Goal: Task Accomplishment & Management: Manage account settings

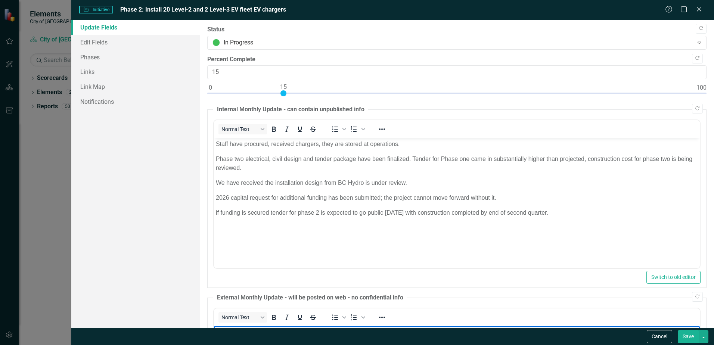
scroll to position [160, 0]
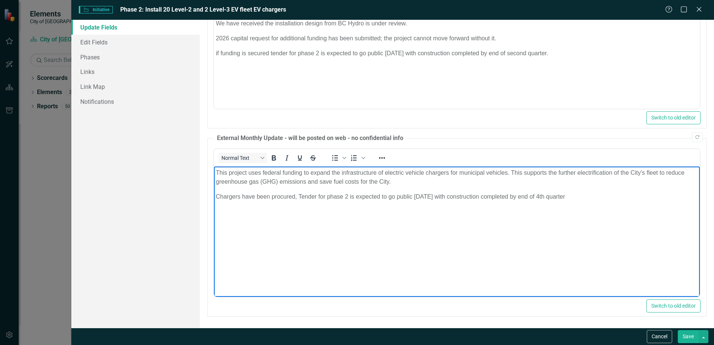
click at [599, 195] on p "Chargers have been procured, Tender for phase 2 is expected to go public [DATE]…" at bounding box center [457, 196] width 482 height 9
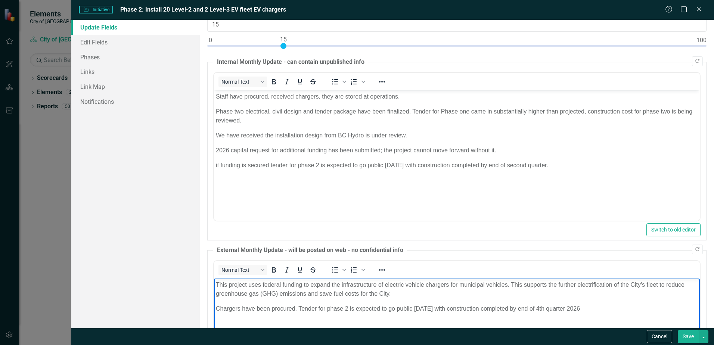
drag, startPoint x: 413, startPoint y: 308, endPoint x: 599, endPoint y: 314, distance: 185.5
click at [599, 314] on body "This project uses federal funding to expand the infrastructure of electric vehi…" at bounding box center [457, 334] width 486 height 112
copy p "[DATE] with construction completed by end of 4th quarter 2026"
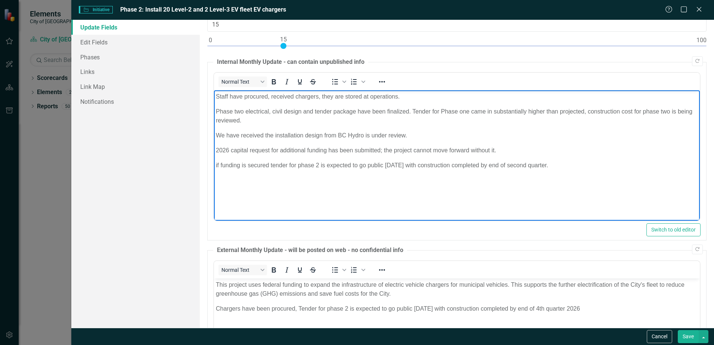
drag, startPoint x: 387, startPoint y: 164, endPoint x: 579, endPoint y: 166, distance: 192.1
click at [579, 166] on p "if funding is secured tender for phase 2 is expected to go public [DATE] with c…" at bounding box center [457, 165] width 482 height 9
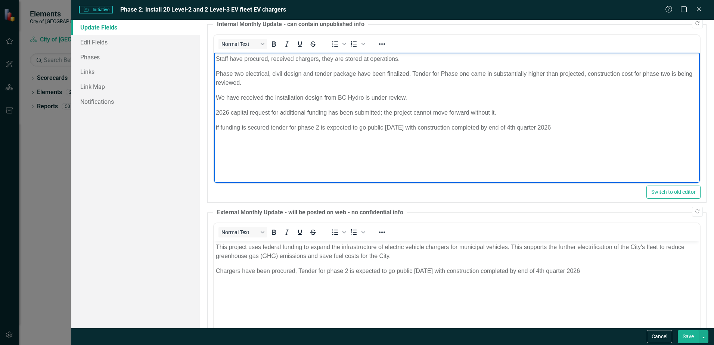
scroll to position [0, 0]
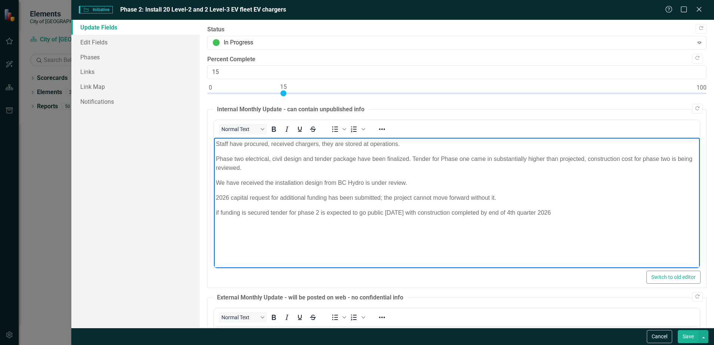
click at [688, 337] on button "Save" at bounding box center [688, 336] width 21 height 13
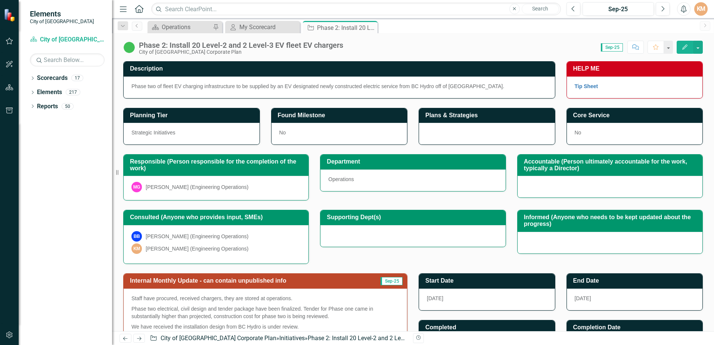
click at [686, 44] on icon "Edit" at bounding box center [685, 46] width 7 height 5
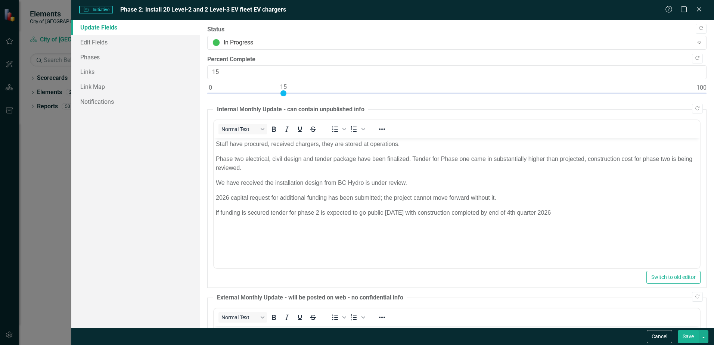
click at [700, 13] on div "Close" at bounding box center [699, 10] width 7 height 9
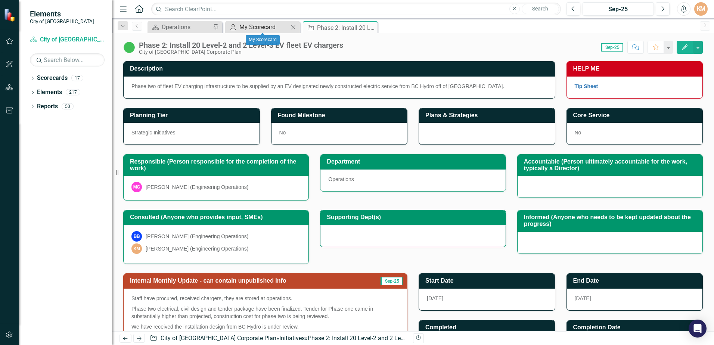
click at [275, 28] on div "My Scorecard" at bounding box center [264, 26] width 49 height 9
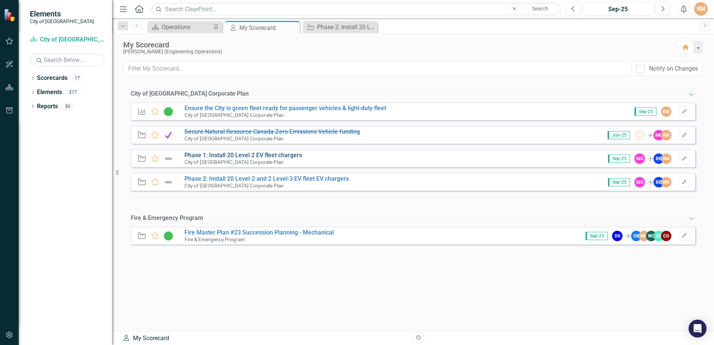
click at [243, 156] on link "Phase 1: Install 20 Level 2 EV fleet chargers" at bounding box center [244, 155] width 118 height 7
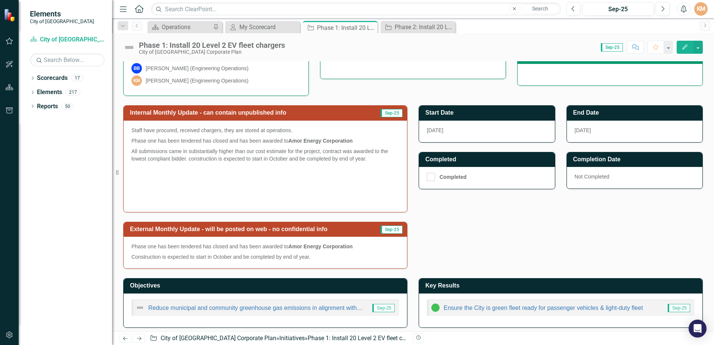
scroll to position [172, 0]
